Goal: Task Accomplishment & Management: Manage account settings

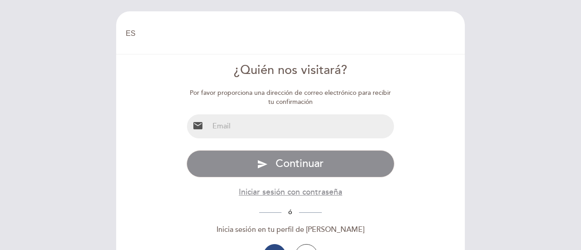
select select "es"
click at [301, 128] on input "email" at bounding box center [302, 126] width 186 height 24
type input "[EMAIL_ADDRESS][DOMAIN_NAME]"
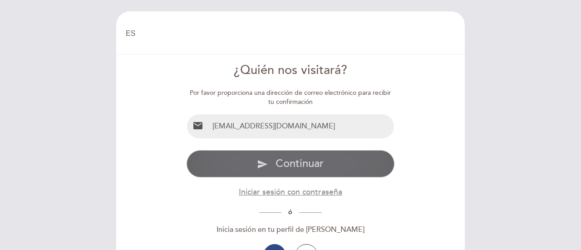
click at [303, 167] on span "Continuar" at bounding box center [299, 163] width 48 height 13
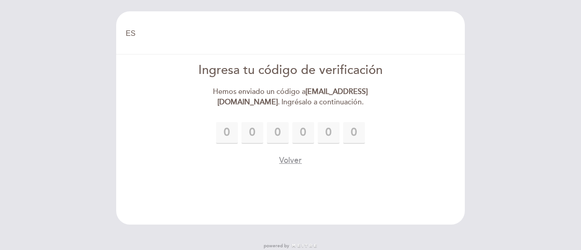
type input "7"
type input "6"
type input "0"
type input "1"
type input "6"
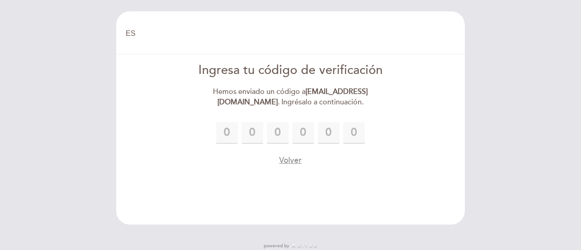
type input "8"
